Goal: Feedback & Contribution: Leave review/rating

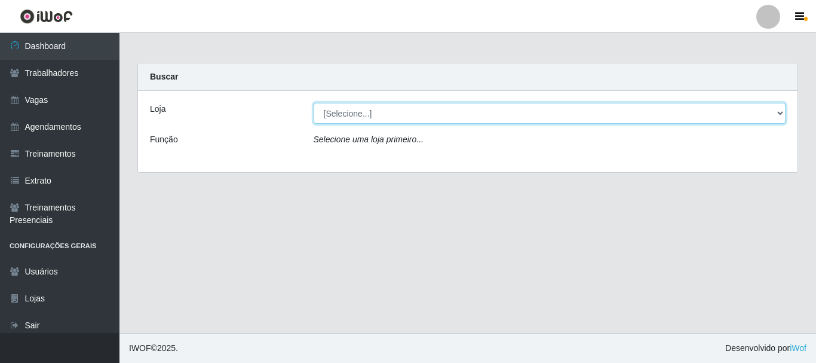
click at [776, 112] on select "[Selecione...] Bemais Supermercados - B4 [GEOGRAPHIC_DATA]" at bounding box center [550, 113] width 472 height 21
select select "404"
click at [314, 103] on select "[Selecione...] Bemais Supermercados - B4 [GEOGRAPHIC_DATA]" at bounding box center [550, 113] width 472 height 21
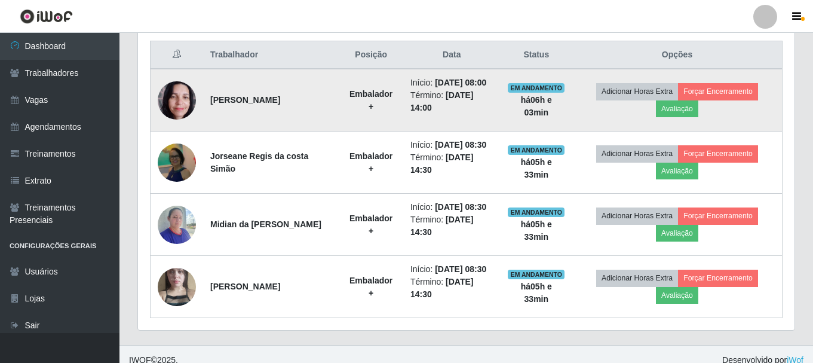
scroll to position [466, 0]
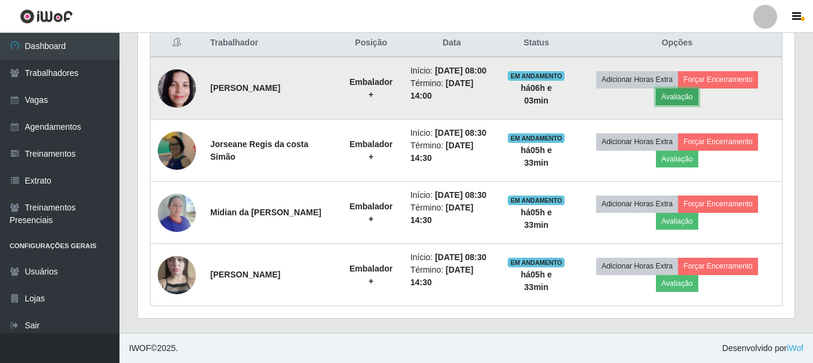
click at [687, 99] on button "Avaliação" at bounding box center [677, 96] width 42 height 17
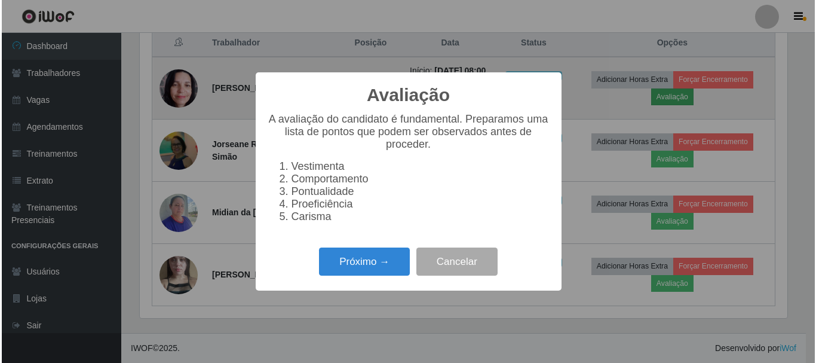
scroll to position [248, 650]
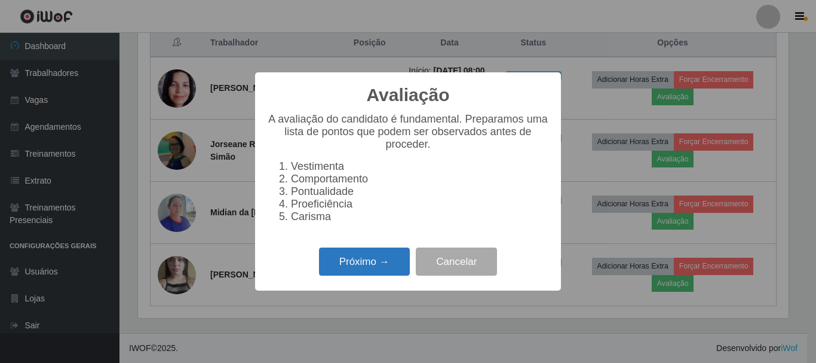
click at [382, 265] on button "Próximo →" at bounding box center [364, 261] width 91 height 28
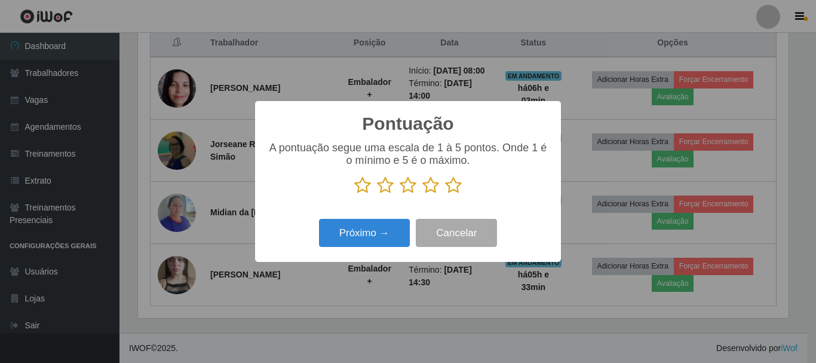
click at [386, 186] on icon at bounding box center [385, 185] width 17 height 18
click at [377, 194] on input "radio" at bounding box center [377, 194] width 0 height 0
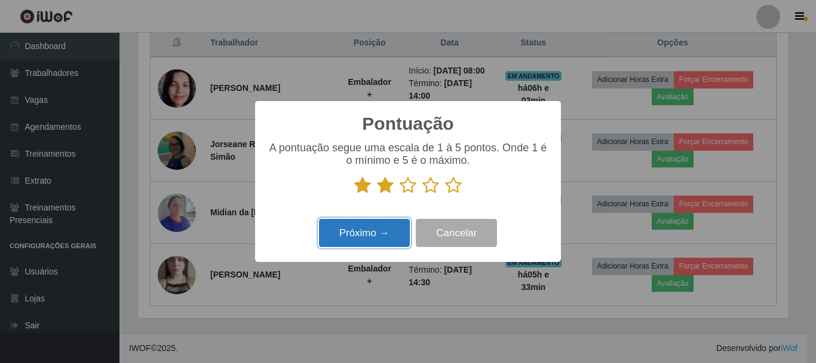
click at [380, 235] on button "Próximo →" at bounding box center [364, 233] width 91 height 28
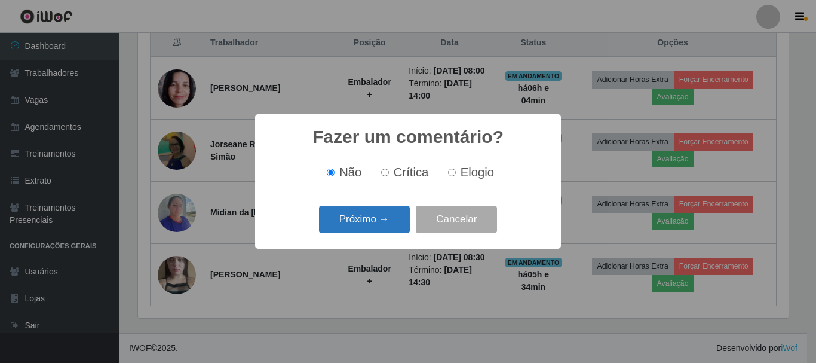
click at [387, 228] on button "Próximo →" at bounding box center [364, 219] width 91 height 28
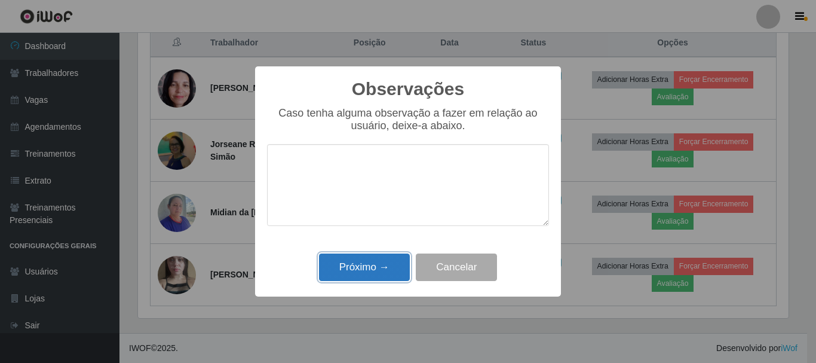
click at [354, 265] on button "Próximo →" at bounding box center [364, 267] width 91 height 28
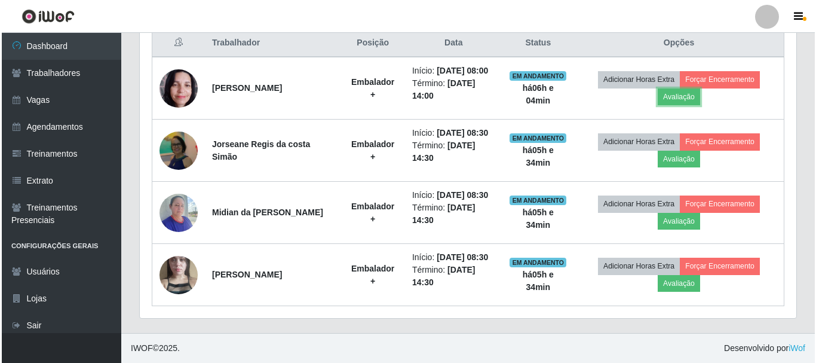
scroll to position [248, 656]
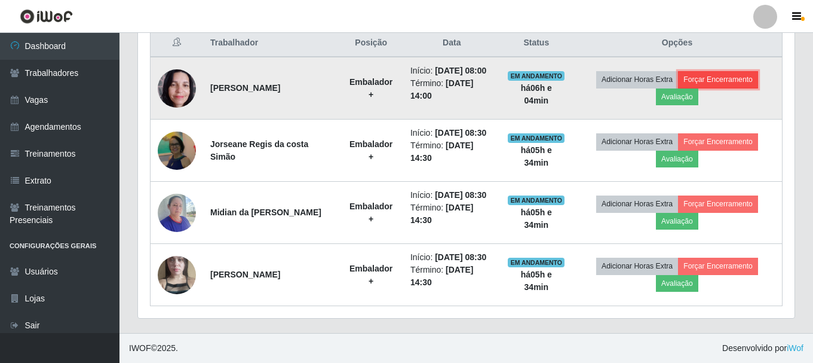
click at [729, 81] on button "Forçar Encerramento" at bounding box center [718, 79] width 80 height 17
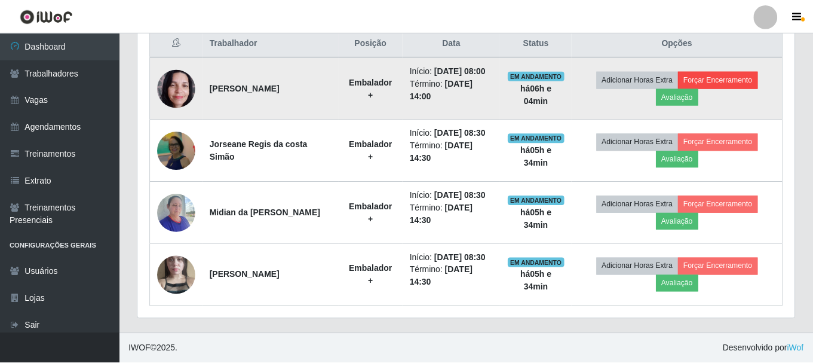
scroll to position [248, 650]
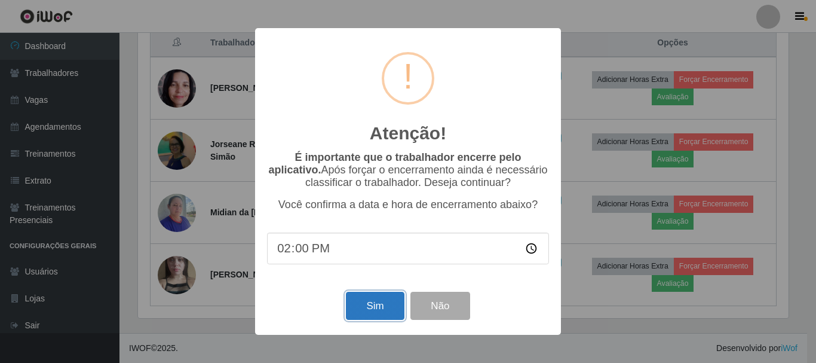
click at [383, 305] on button "Sim" at bounding box center [375, 305] width 58 height 28
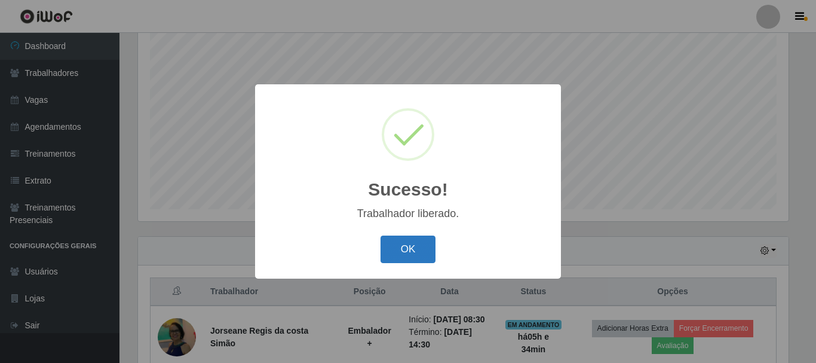
click at [406, 249] on button "OK" at bounding box center [408, 249] width 56 height 28
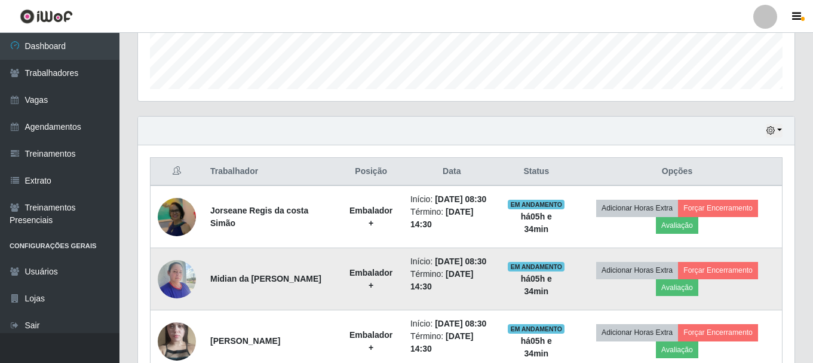
scroll to position [397, 0]
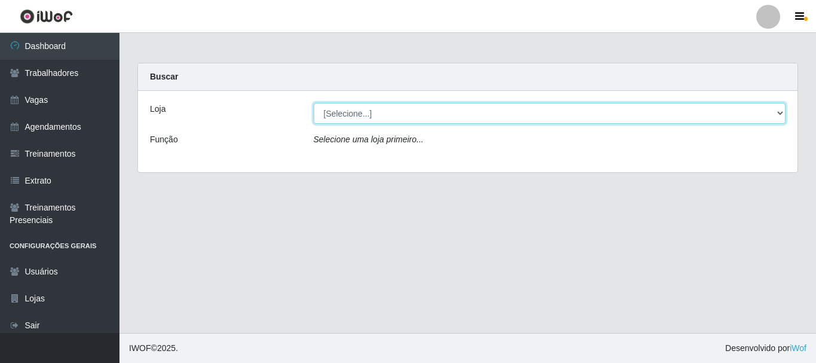
click at [784, 115] on select "[Selecione...] Bemais Supermercados - B4 [GEOGRAPHIC_DATA]" at bounding box center [550, 113] width 472 height 21
select select "404"
click at [314, 103] on select "[Selecione...] Bemais Supermercados - B4 [GEOGRAPHIC_DATA]" at bounding box center [550, 113] width 472 height 21
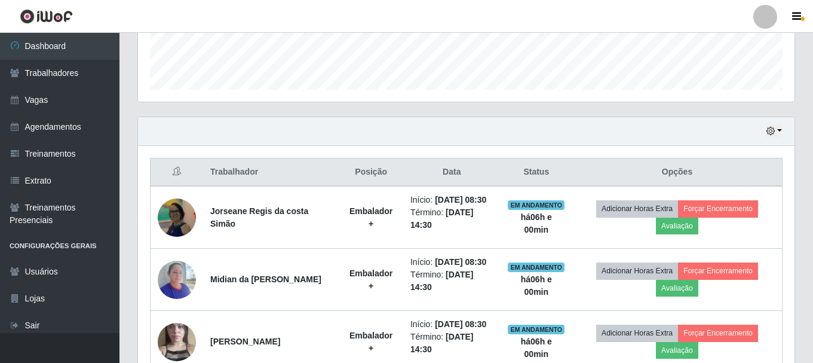
scroll to position [358, 0]
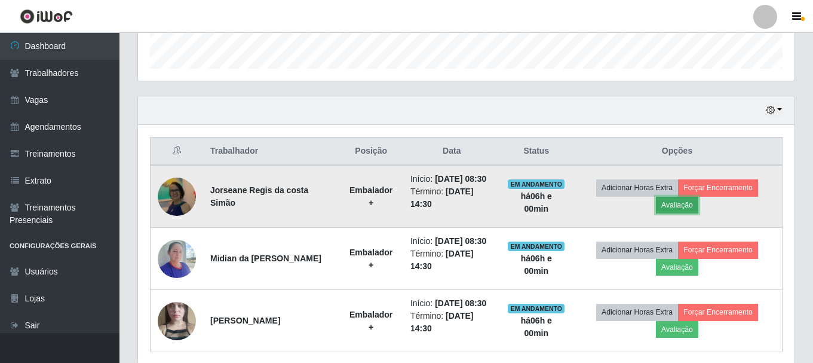
click at [693, 205] on button "Avaliação" at bounding box center [677, 204] width 42 height 17
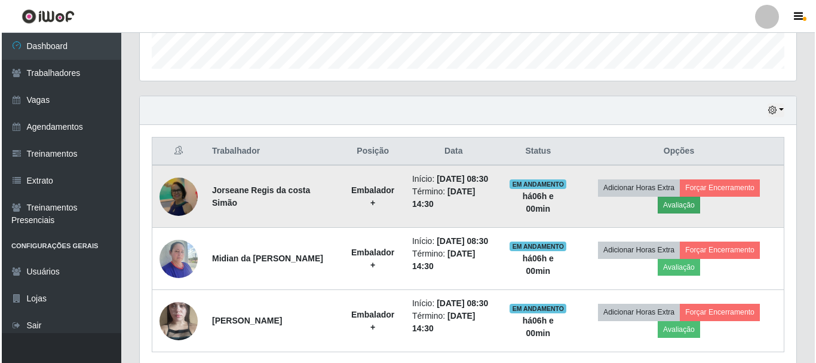
scroll to position [248, 650]
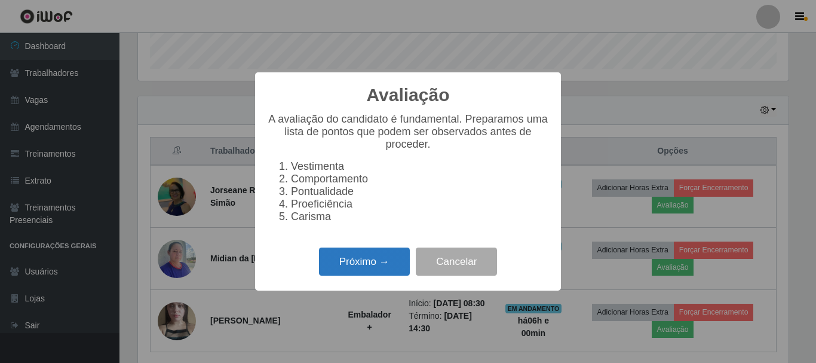
click at [383, 262] on button "Próximo →" at bounding box center [364, 261] width 91 height 28
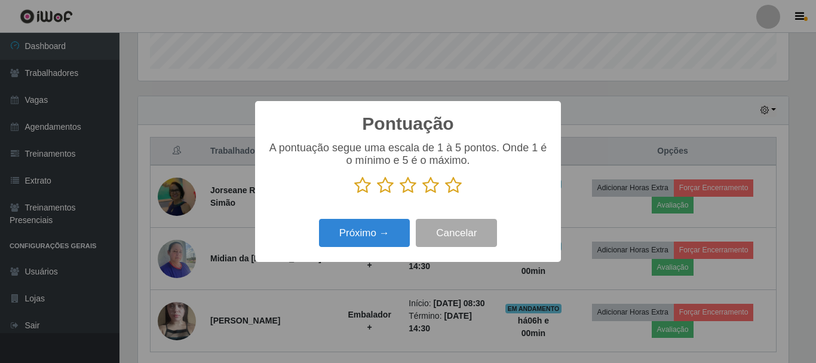
scroll to position [596968, 596565]
click at [450, 186] on icon at bounding box center [453, 185] width 17 height 18
click at [445, 194] on input "radio" at bounding box center [445, 194] width 0 height 0
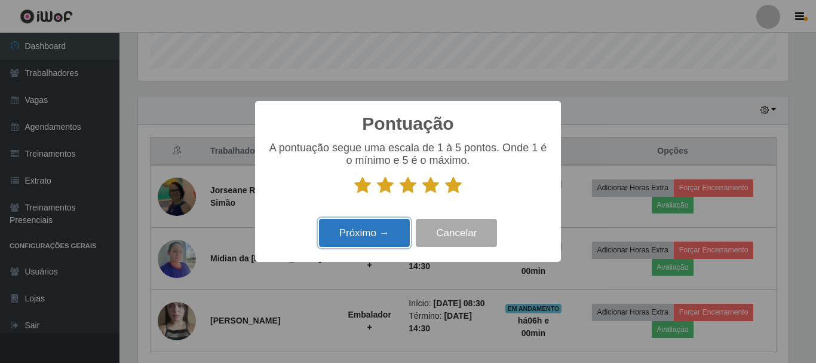
click at [376, 232] on button "Próximo →" at bounding box center [364, 233] width 91 height 28
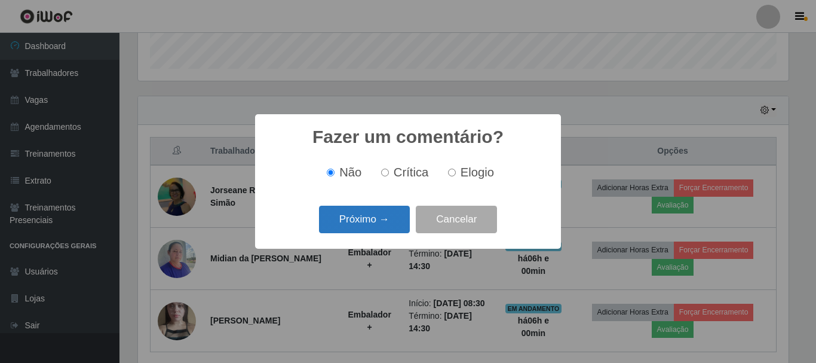
click at [373, 222] on button "Próximo →" at bounding box center [364, 219] width 91 height 28
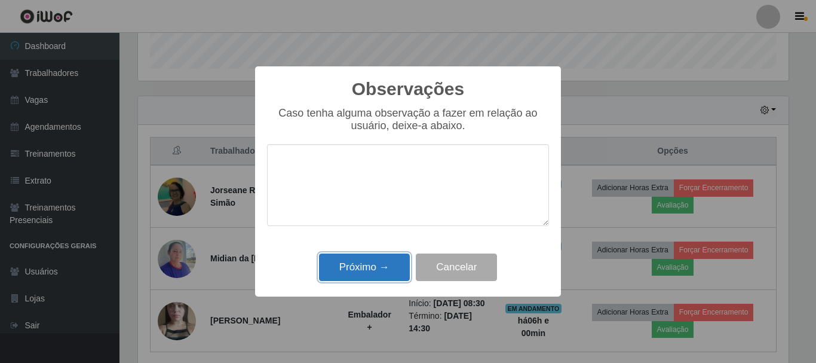
click at [385, 263] on button "Próximo →" at bounding box center [364, 267] width 91 height 28
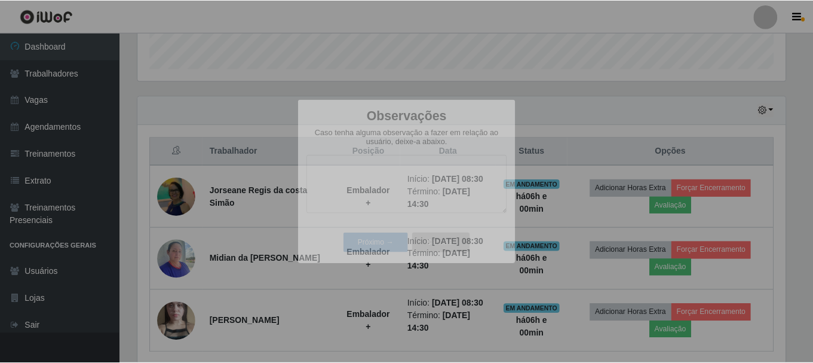
scroll to position [248, 656]
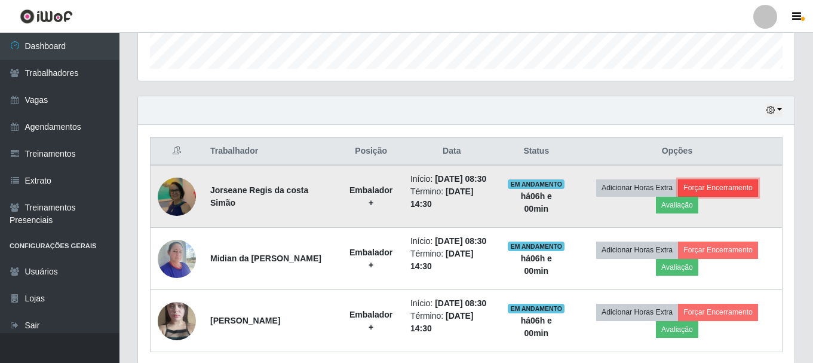
click at [746, 189] on button "Forçar Encerramento" at bounding box center [718, 187] width 80 height 17
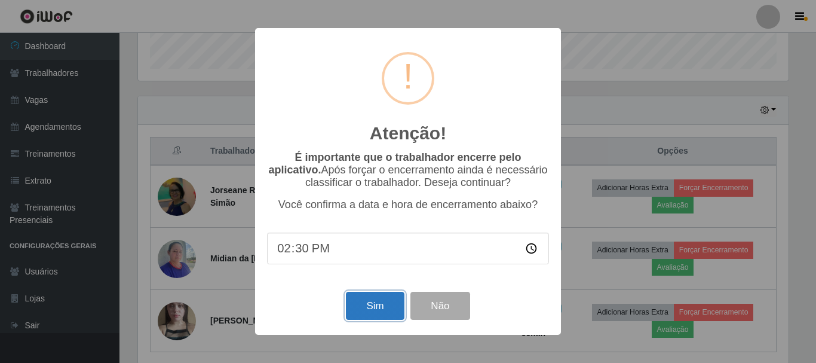
click at [382, 300] on button "Sim" at bounding box center [375, 305] width 58 height 28
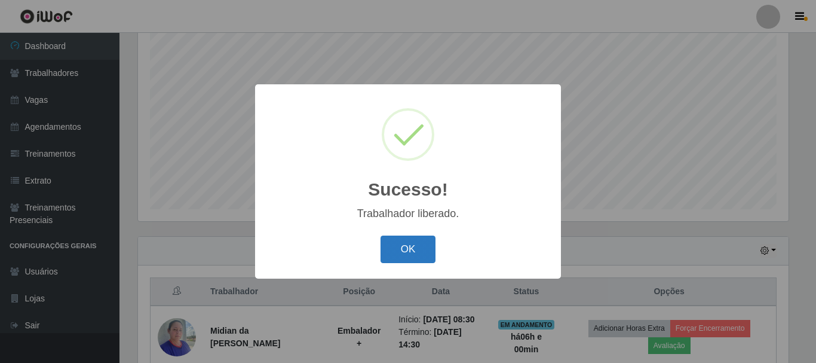
click at [414, 246] on button "OK" at bounding box center [408, 249] width 56 height 28
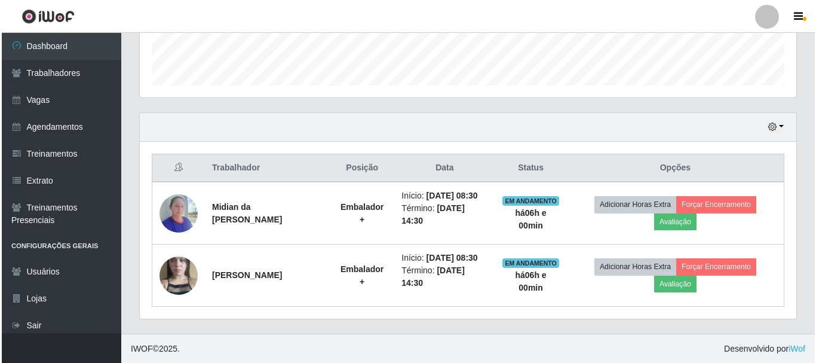
scroll to position [342, 0]
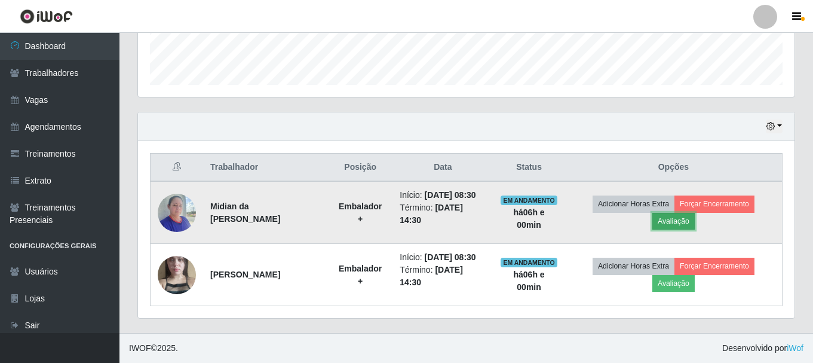
click at [695, 222] on button "Avaliação" at bounding box center [673, 221] width 42 height 17
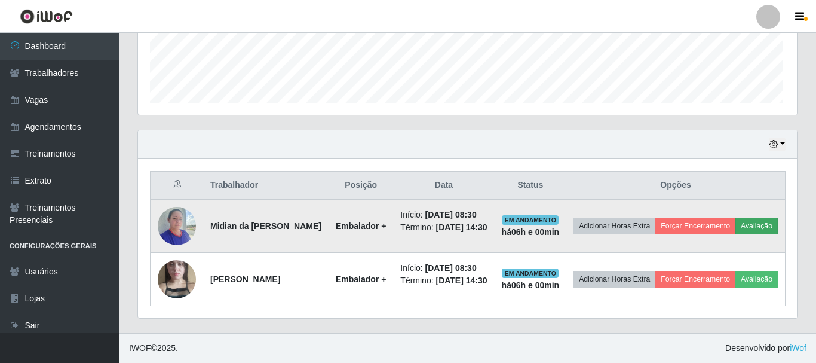
scroll to position [248, 650]
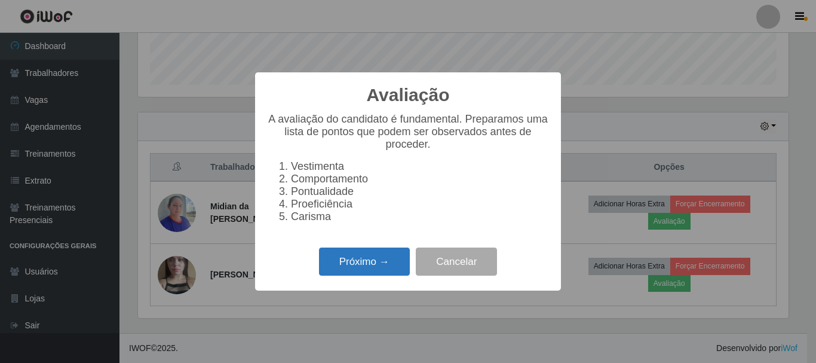
click at [380, 273] on button "Próximo →" at bounding box center [364, 261] width 91 height 28
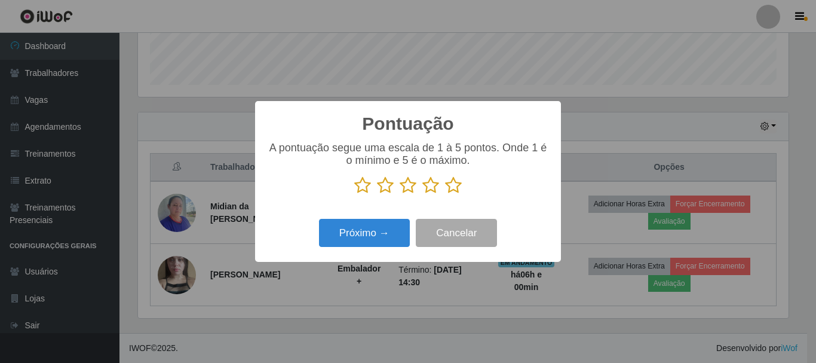
click at [457, 186] on icon at bounding box center [453, 185] width 17 height 18
click at [445, 194] on input "radio" at bounding box center [445, 194] width 0 height 0
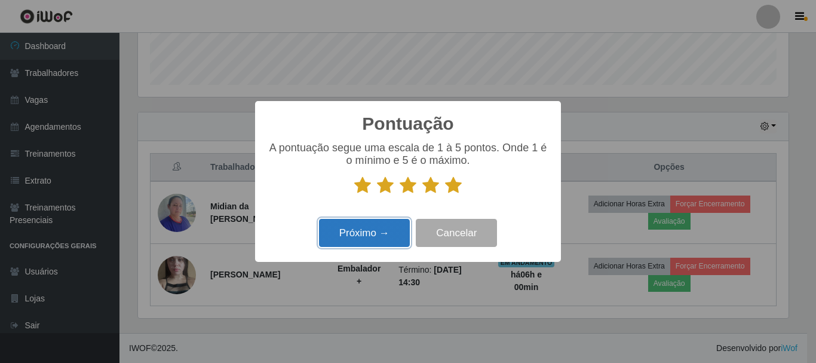
click at [377, 226] on button "Próximo →" at bounding box center [364, 233] width 91 height 28
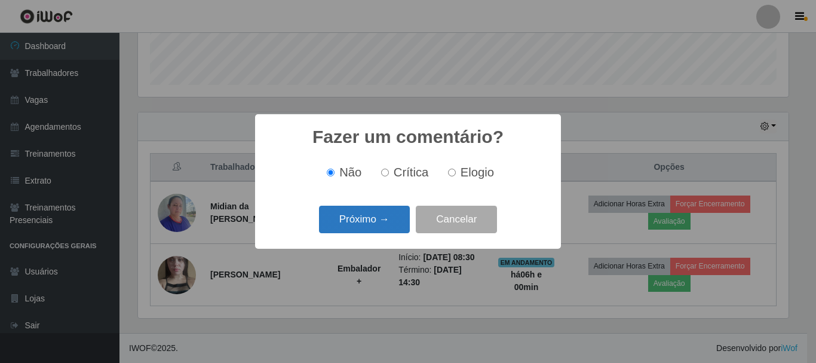
click at [397, 222] on button "Próximo →" at bounding box center [364, 219] width 91 height 28
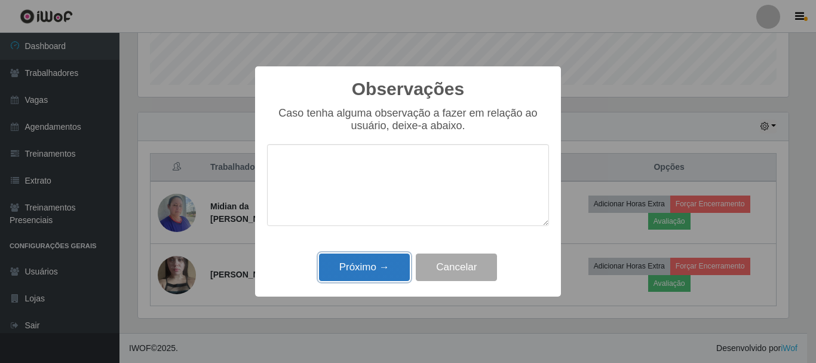
click at [355, 258] on button "Próximo →" at bounding box center [364, 267] width 91 height 28
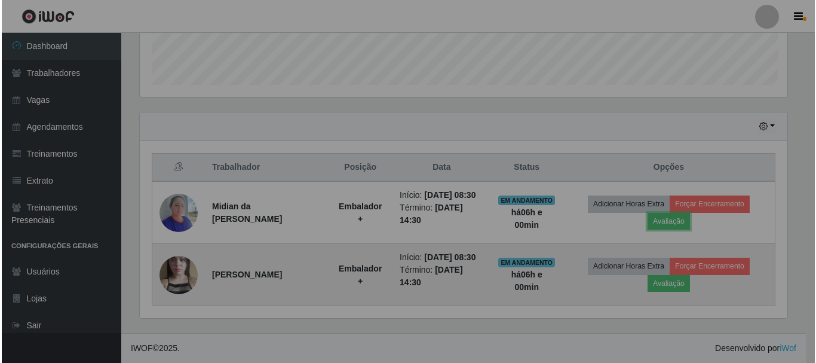
scroll to position [248, 656]
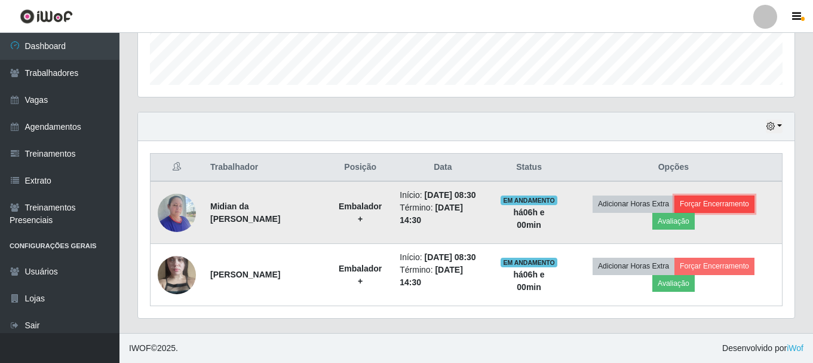
click at [707, 199] on button "Forçar Encerramento" at bounding box center [714, 203] width 80 height 17
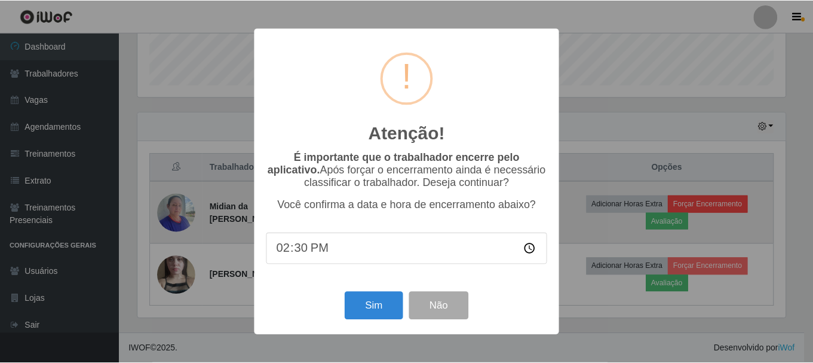
scroll to position [248, 650]
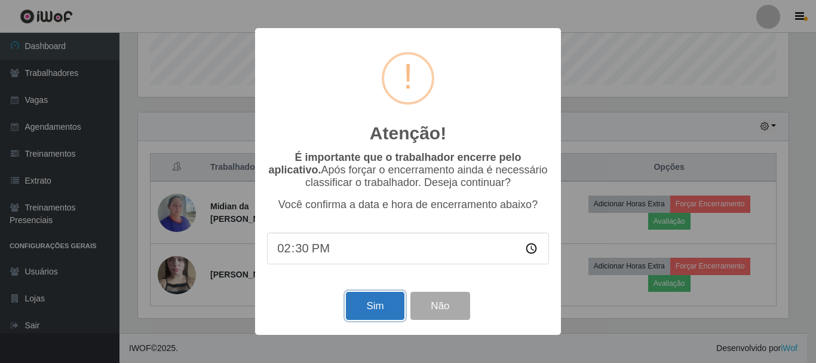
click at [377, 316] on button "Sim" at bounding box center [375, 305] width 58 height 28
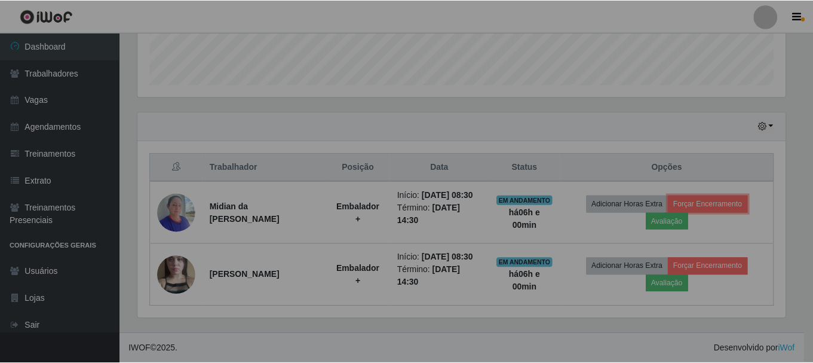
scroll to position [0, 0]
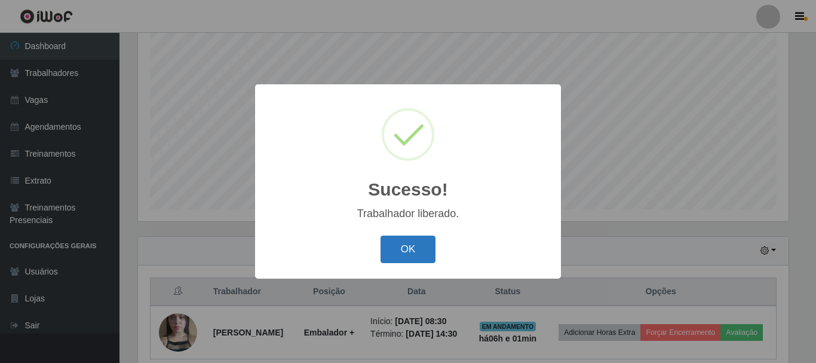
click at [418, 248] on button "OK" at bounding box center [408, 249] width 56 height 28
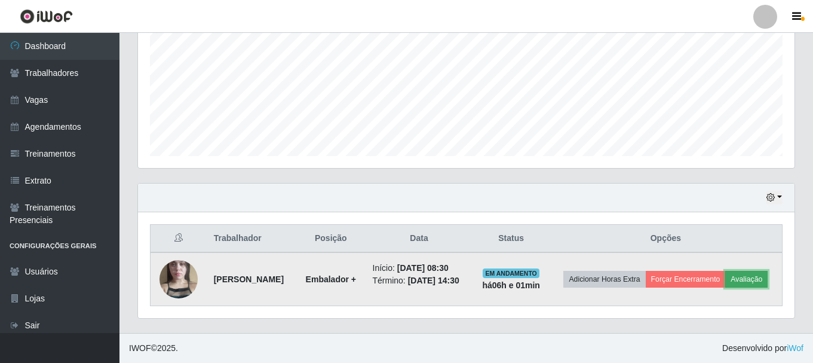
click at [725, 283] on button "Avaliação" at bounding box center [746, 279] width 42 height 17
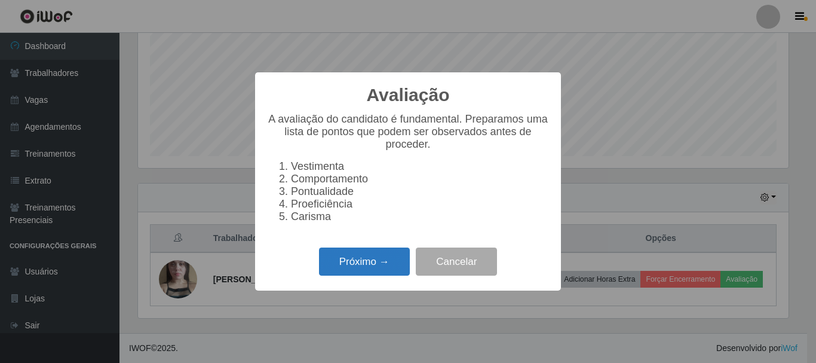
click at [357, 268] on button "Próximo →" at bounding box center [364, 261] width 91 height 28
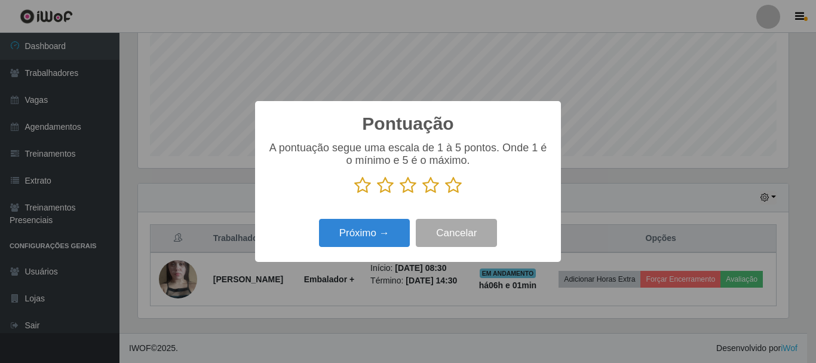
click at [450, 188] on icon at bounding box center [453, 185] width 17 height 18
click at [445, 194] on input "radio" at bounding box center [445, 194] width 0 height 0
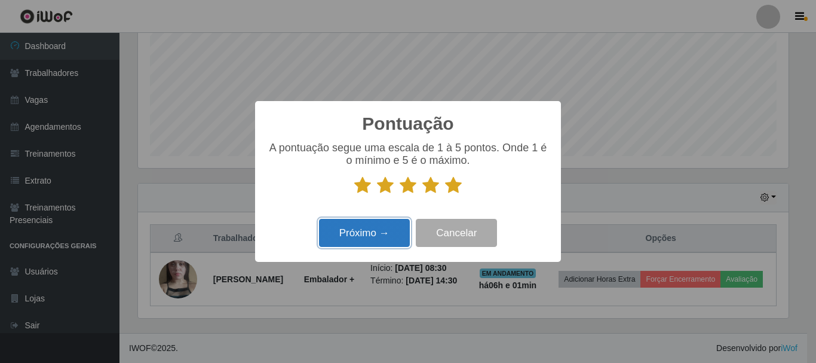
click at [374, 236] on button "Próximo →" at bounding box center [364, 233] width 91 height 28
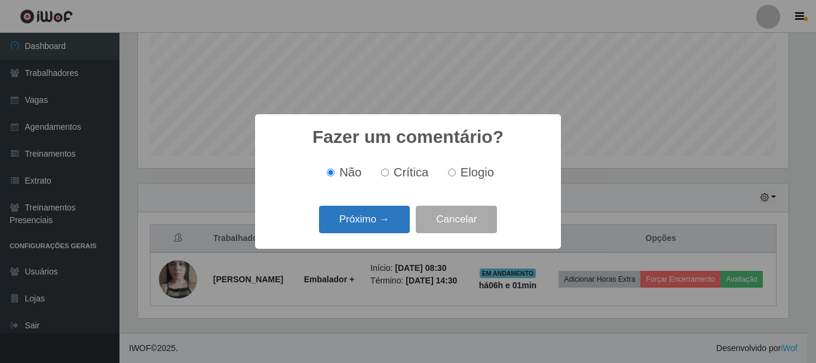
click at [379, 226] on button "Próximo →" at bounding box center [364, 219] width 91 height 28
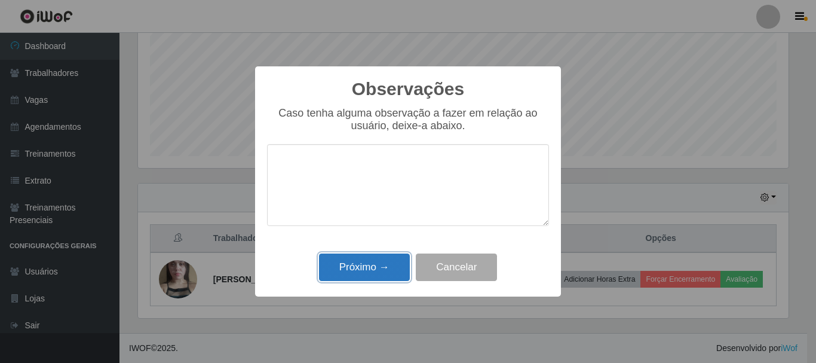
click at [379, 268] on button "Próximo →" at bounding box center [364, 267] width 91 height 28
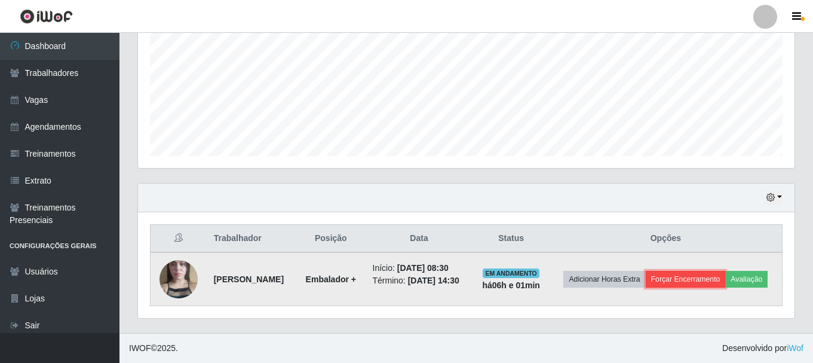
click at [709, 271] on button "Forçar Encerramento" at bounding box center [686, 279] width 80 height 17
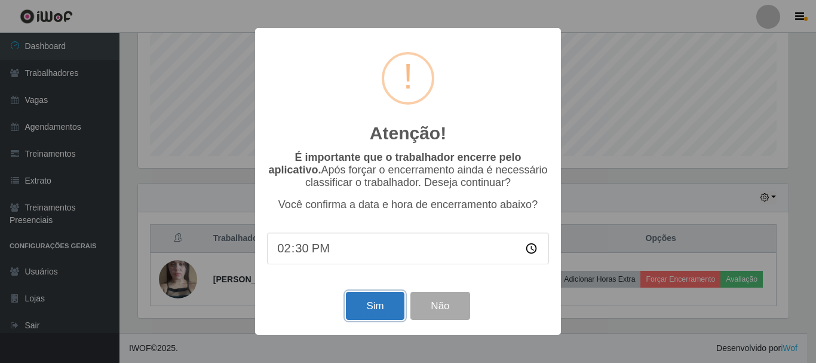
click at [375, 305] on button "Sim" at bounding box center [375, 305] width 58 height 28
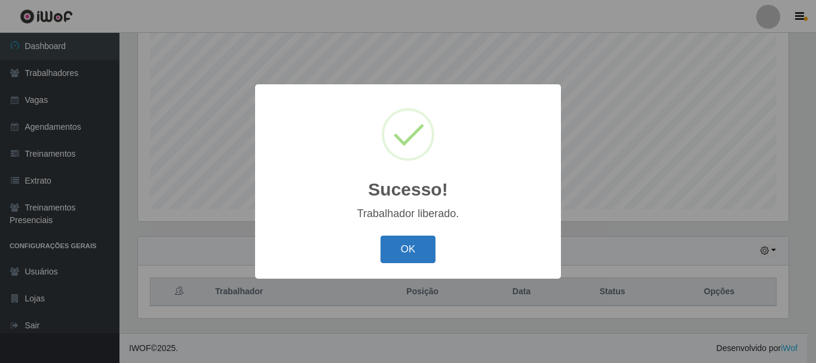
click at [419, 244] on button "OK" at bounding box center [408, 249] width 56 height 28
